Goal: Information Seeking & Learning: Learn about a topic

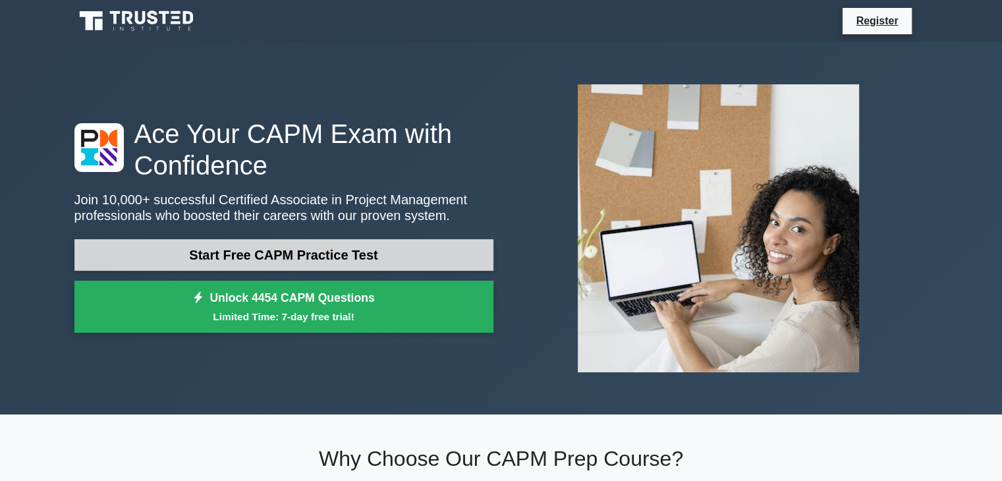
click at [416, 263] on link "Start Free CAPM Practice Test" at bounding box center [283, 255] width 419 height 32
click at [364, 248] on link "Start Free CAPM Practice Test" at bounding box center [283, 255] width 419 height 32
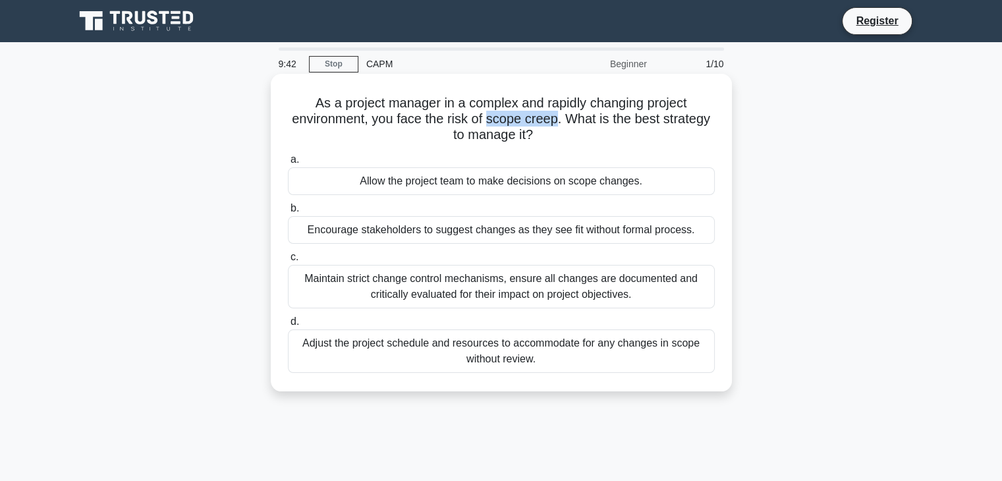
drag, startPoint x: 560, startPoint y: 119, endPoint x: 489, endPoint y: 117, distance: 71.2
click at [489, 117] on h5 "As a project manager in a complex and rapidly changing project environment, you…" at bounding box center [502, 119] width 430 height 49
copy h5 "scope creep"
click at [476, 318] on label "d. Adjust the project schedule and resources to accommodate for any changes in …" at bounding box center [501, 343] width 427 height 59
click at [288, 318] on input "d. Adjust the project schedule and resources to accommodate for any changes in …" at bounding box center [288, 322] width 0 height 9
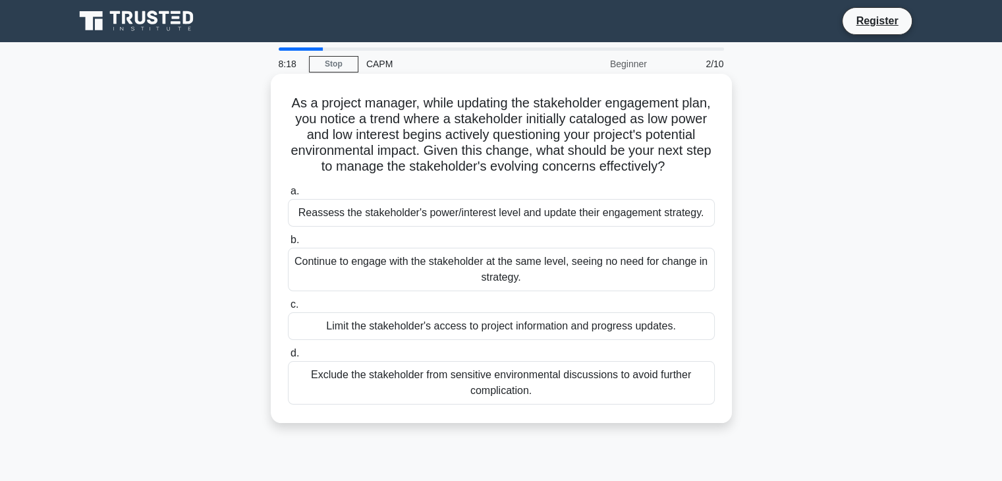
click at [524, 391] on div "Exclude the stakeholder from sensitive environmental discussions to avoid furth…" at bounding box center [501, 382] width 427 height 43
click at [288, 358] on input "d. Exclude the stakeholder from sensitive environmental discussions to avoid fu…" at bounding box center [288, 353] width 0 height 9
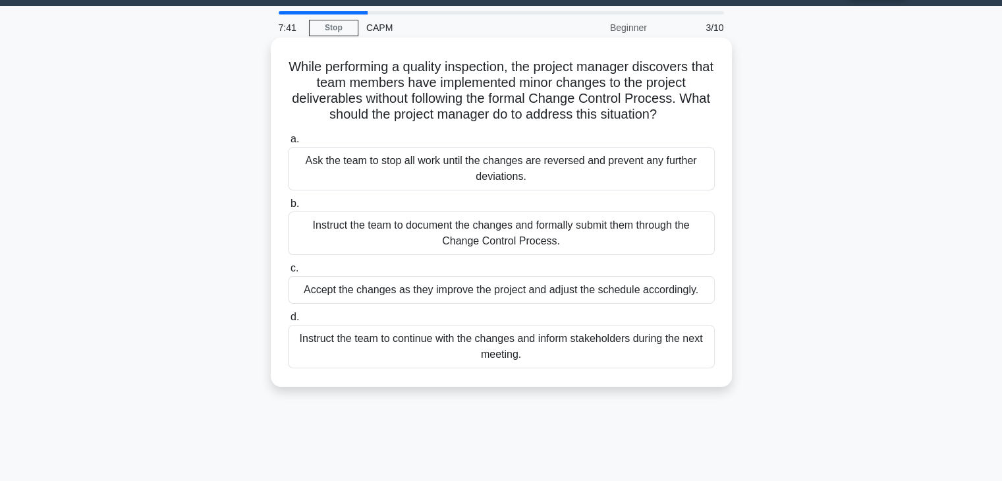
scroll to position [37, 0]
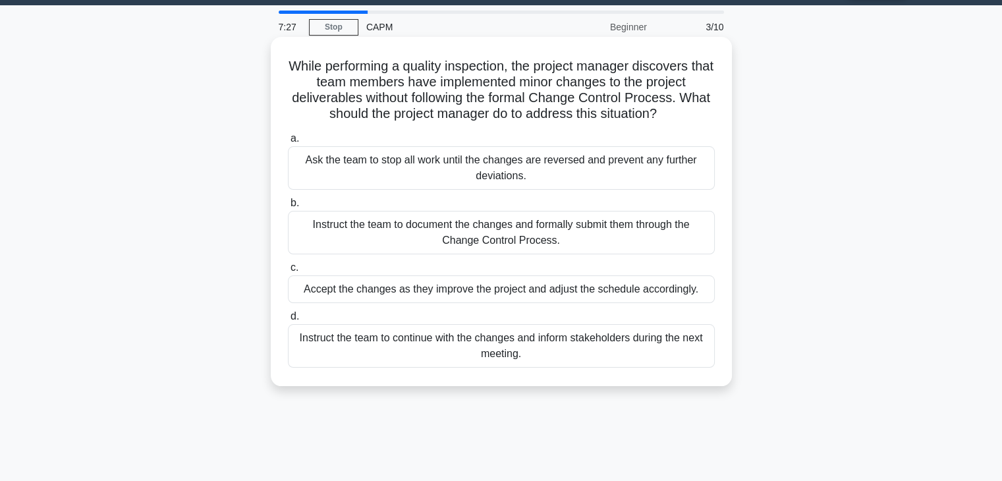
click at [588, 351] on div "Instruct the team to continue with the changes and inform stakeholders during t…" at bounding box center [501, 345] width 427 height 43
click at [288, 321] on input "d. Instruct the team to continue with the changes and inform stakeholders durin…" at bounding box center [288, 316] width 0 height 9
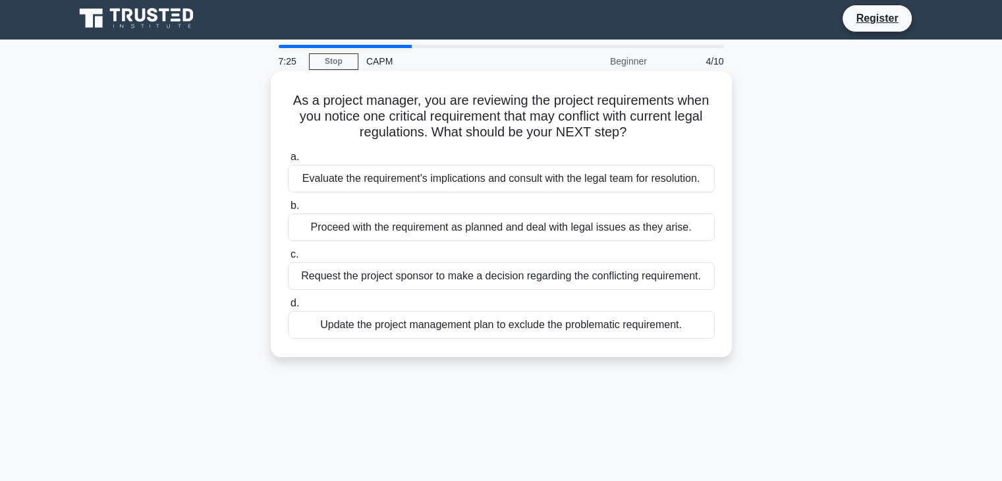
scroll to position [0, 0]
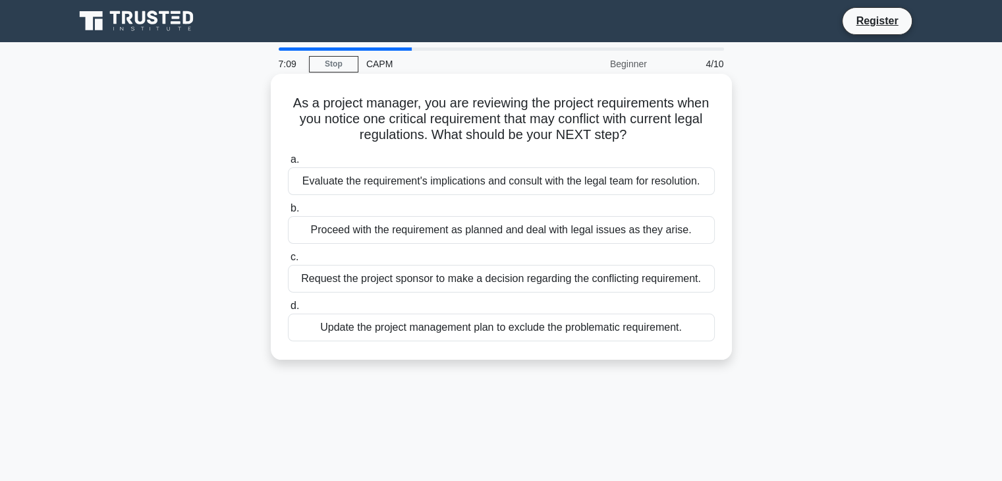
click at [490, 188] on div "Evaluate the requirement's implications and consult with the legal team for res…" at bounding box center [501, 181] width 427 height 28
click at [288, 164] on input "a. Evaluate the requirement's implications and consult with the legal team for …" at bounding box center [288, 159] width 0 height 9
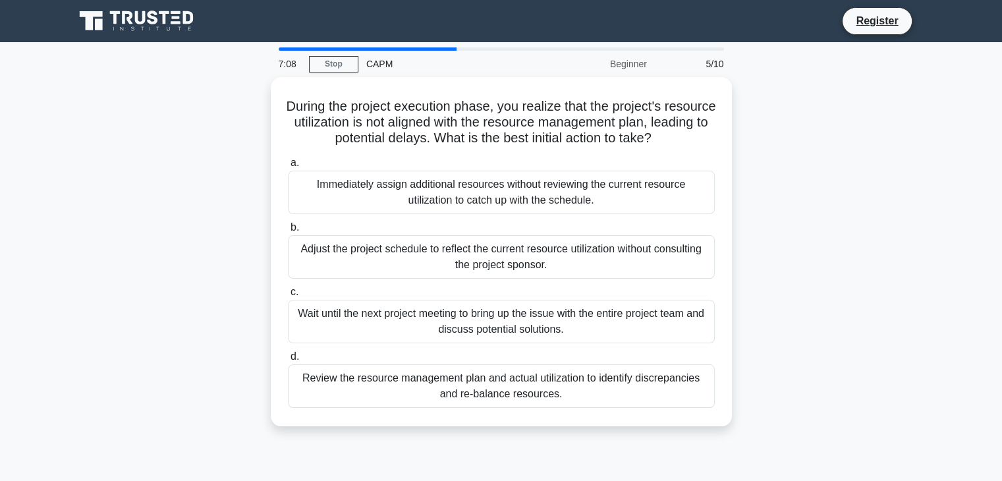
click at [490, 188] on div "Immediately assign additional resources without reviewing the current resource …" at bounding box center [501, 192] width 427 height 43
click at [288, 167] on input "a. Immediately assign additional resources without reviewing the current resour…" at bounding box center [288, 163] width 0 height 9
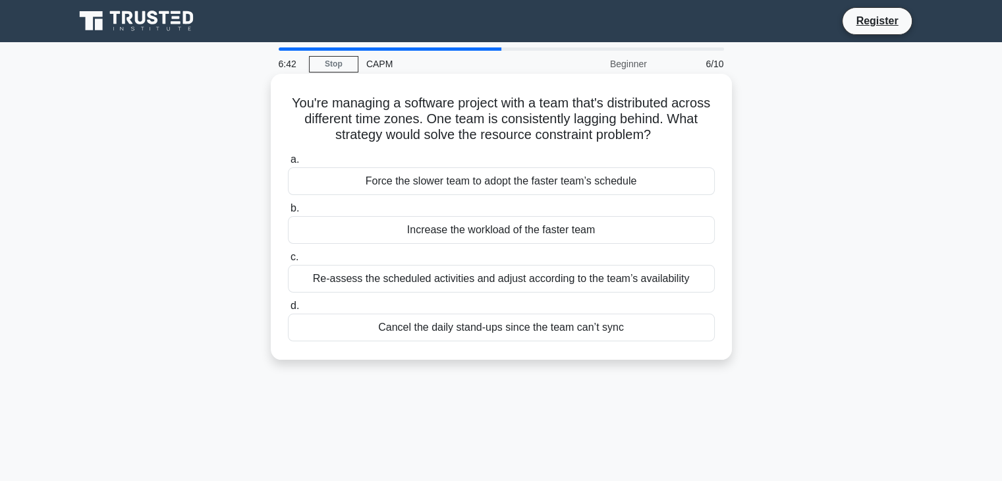
click at [499, 287] on div "Re-assess the scheduled activities and adjust according to the team’s availabil…" at bounding box center [501, 279] width 427 height 28
click at [288, 262] on input "c. Re-assess the scheduled activities and adjust according to the team’s availa…" at bounding box center [288, 257] width 0 height 9
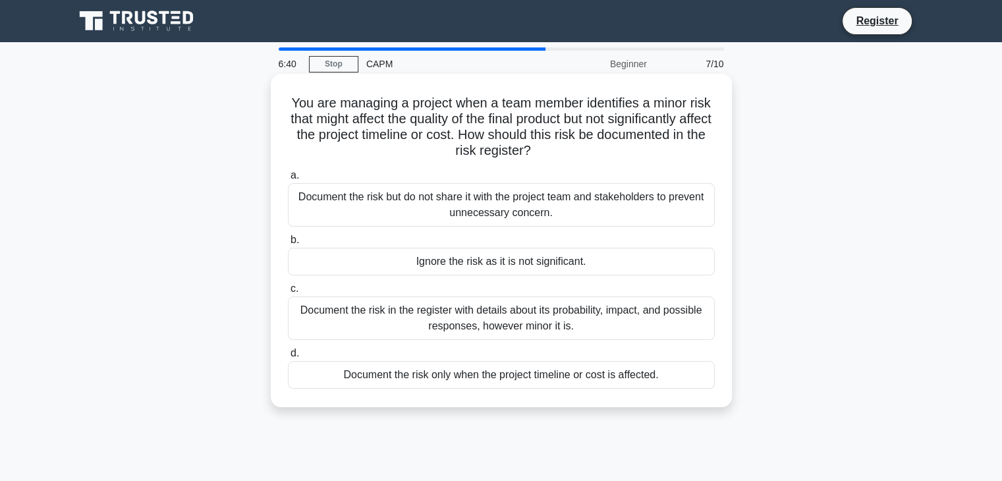
click at [494, 374] on div "Document the risk only when the project timeline or cost is affected." at bounding box center [501, 375] width 427 height 28
click at [288, 358] on input "d. Document the risk only when the project timeline or cost is affected." at bounding box center [288, 353] width 0 height 9
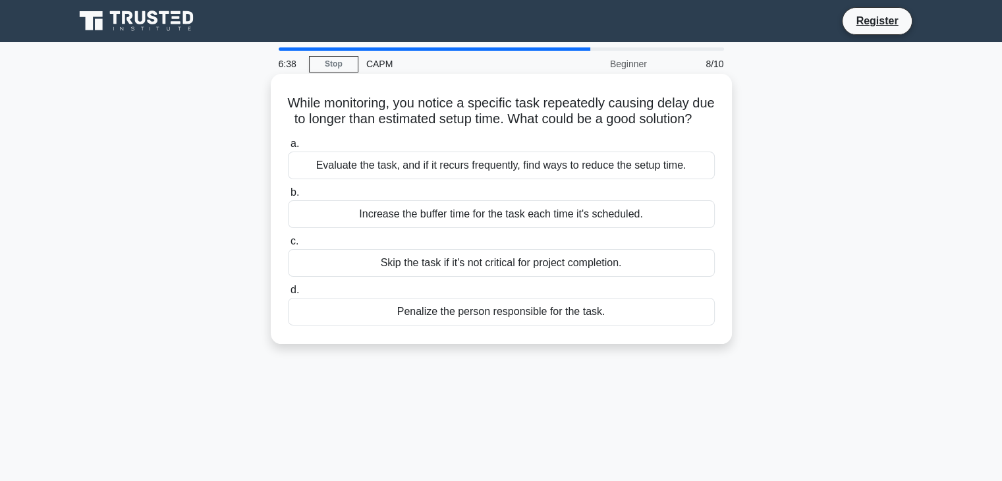
click at [505, 277] on div "Skip the task if it's not critical for project completion." at bounding box center [501, 263] width 427 height 28
click at [288, 246] on input "c. Skip the task if it's not critical for project completion." at bounding box center [288, 241] width 0 height 9
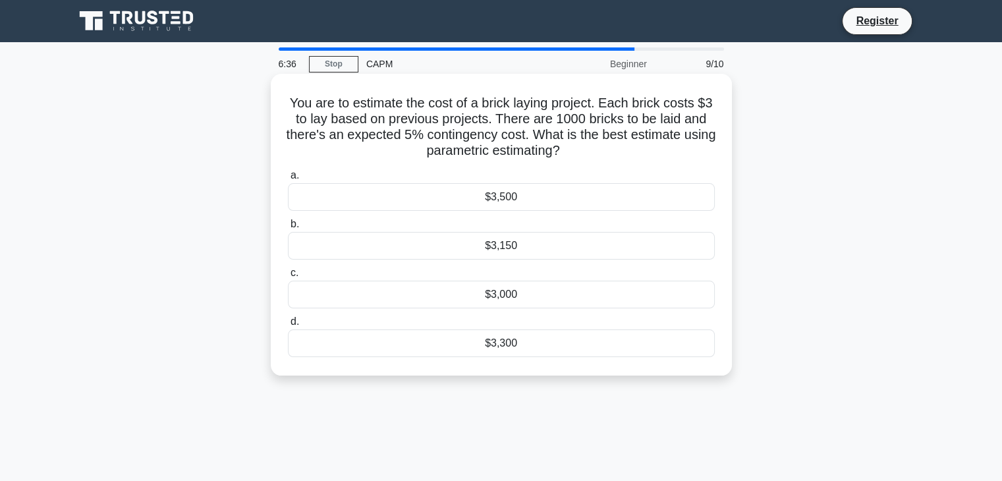
click at [522, 206] on div "$3,500" at bounding box center [501, 197] width 427 height 28
click at [288, 180] on input "a. $3,500" at bounding box center [288, 175] width 0 height 9
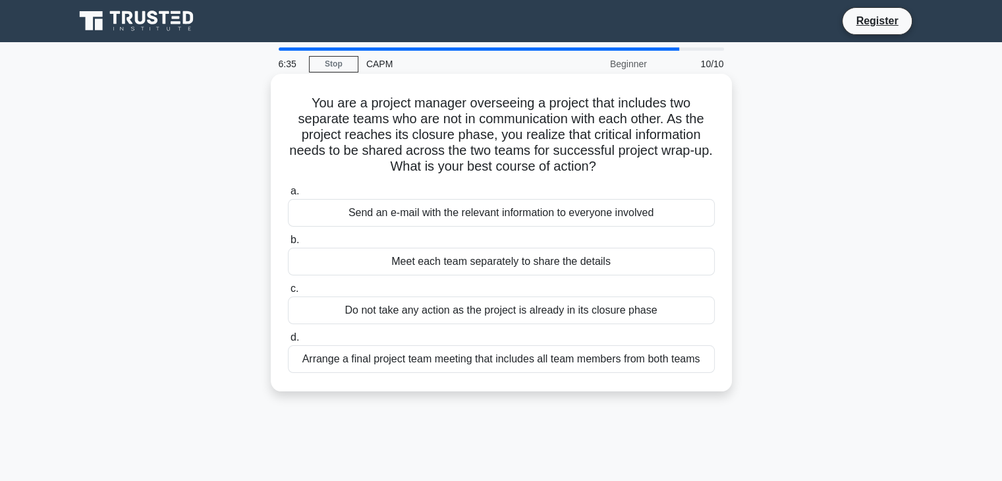
click at [514, 264] on div "Meet each team separately to share the details" at bounding box center [501, 262] width 427 height 28
click at [288, 244] on input "b. Meet each team separately to share the details" at bounding box center [288, 240] width 0 height 9
